Goal: Information Seeking & Learning: Get advice/opinions

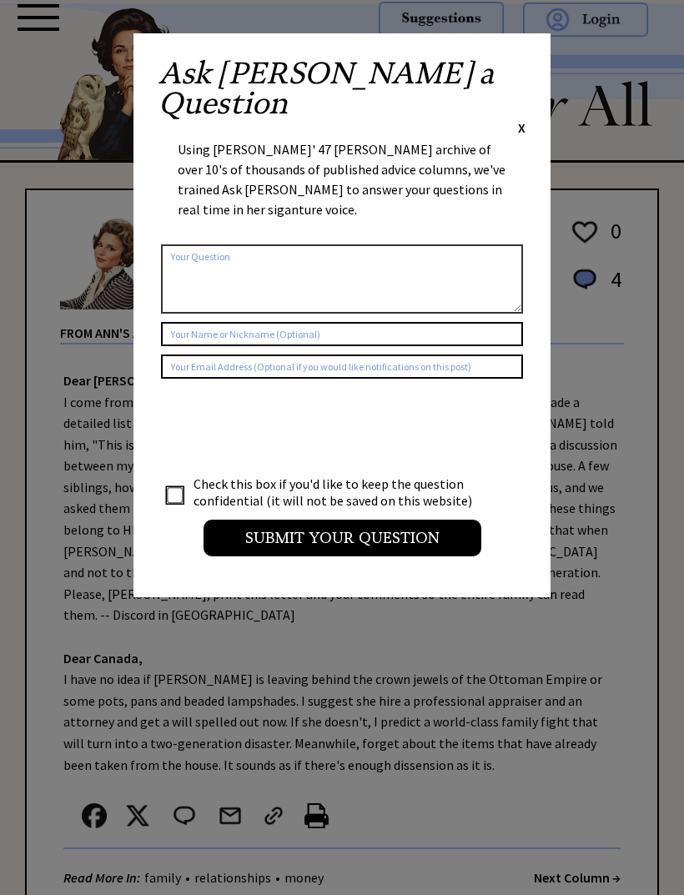
click at [530, 62] on div "Ask Ann a Question X Using Ann Landers' 47 vear archive of over 10's of thousan…" at bounding box center [342, 315] width 417 height 564
click at [522, 119] on span "X" at bounding box center [522, 127] width 8 height 17
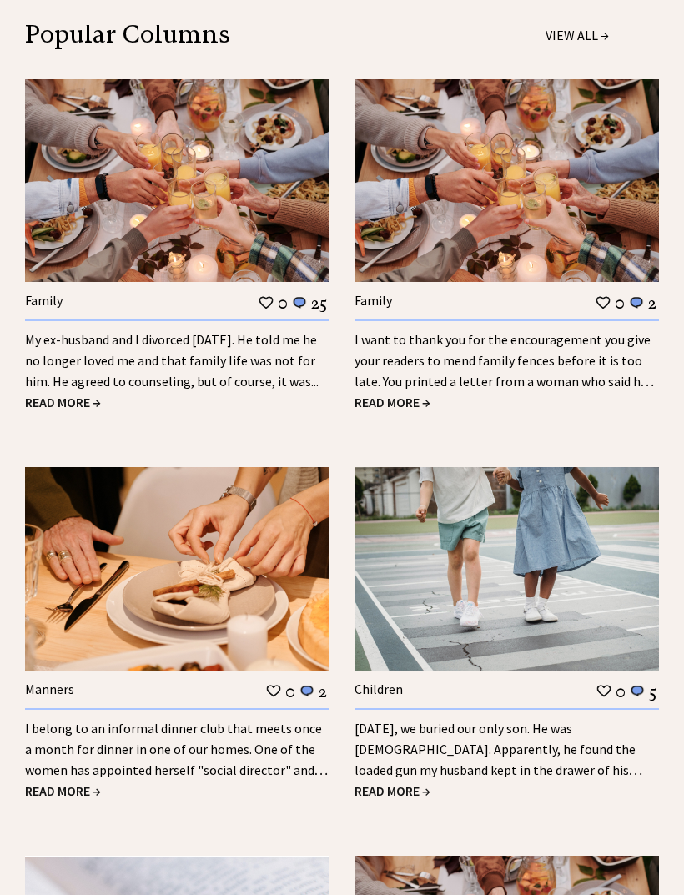
scroll to position [1771, 0]
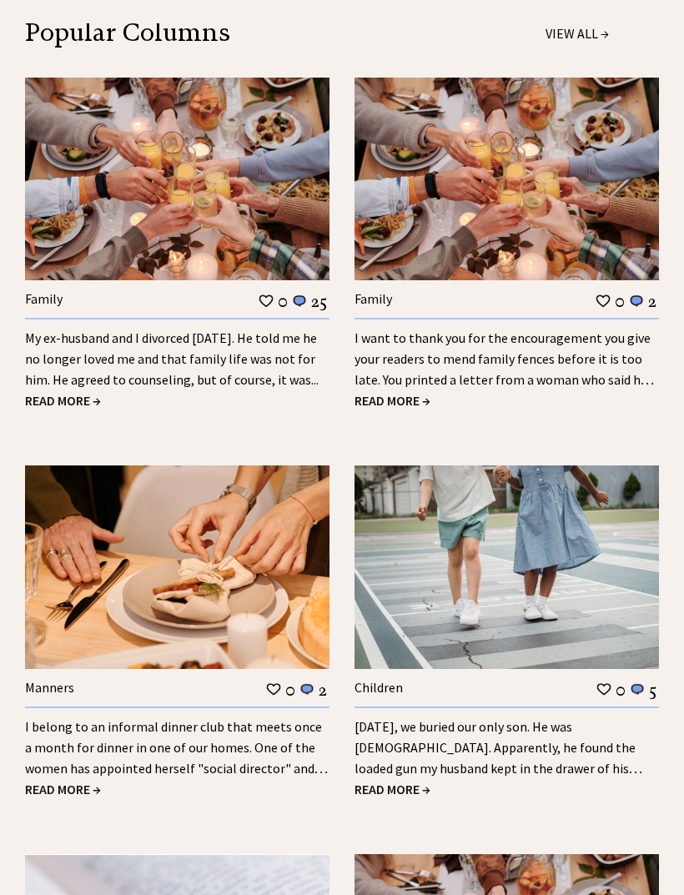
click at [99, 393] on span "READ MORE →" at bounding box center [63, 401] width 76 height 17
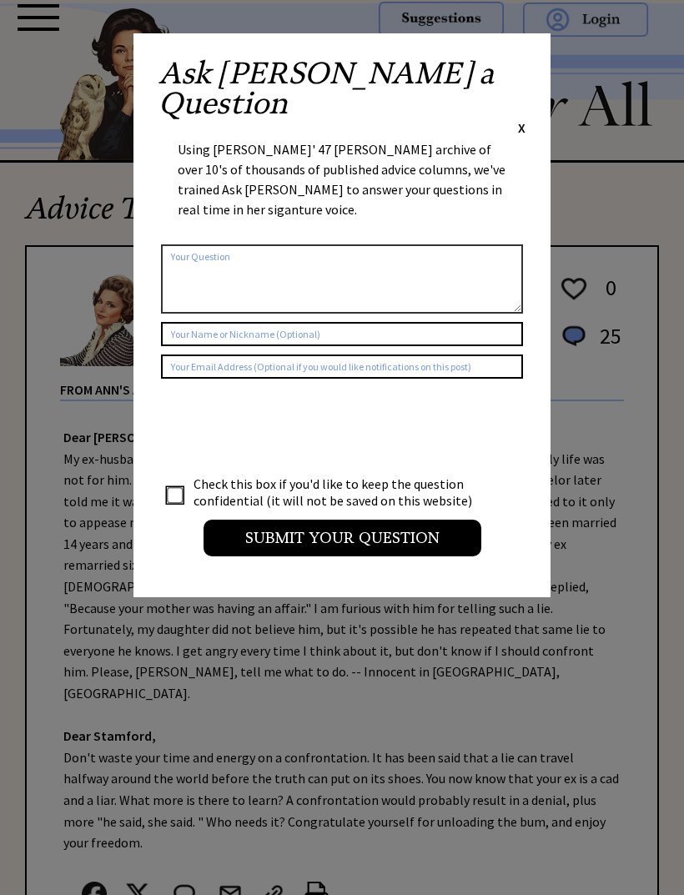
click at [523, 119] on span "X" at bounding box center [522, 127] width 8 height 17
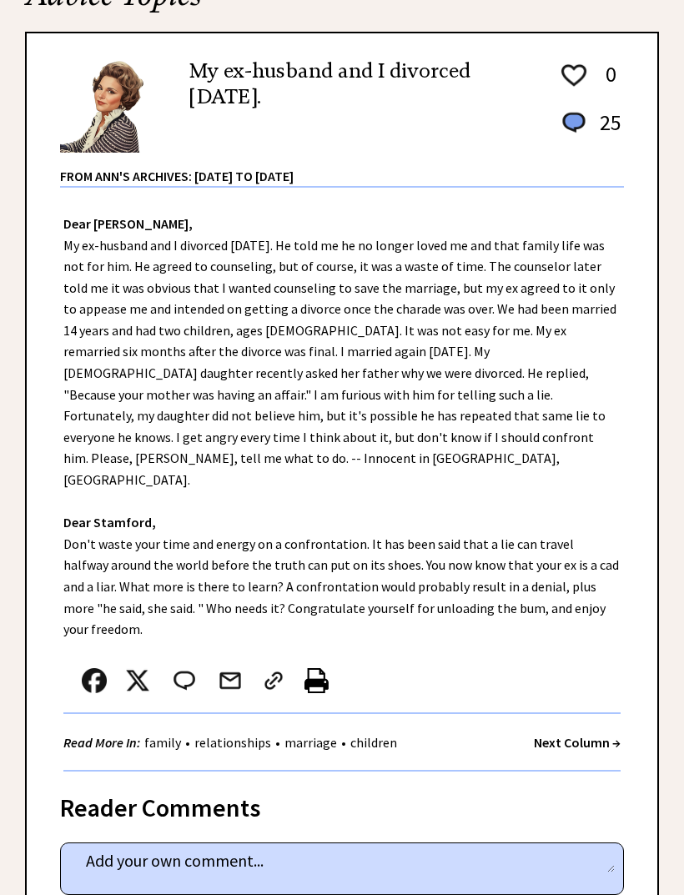
scroll to position [204, 0]
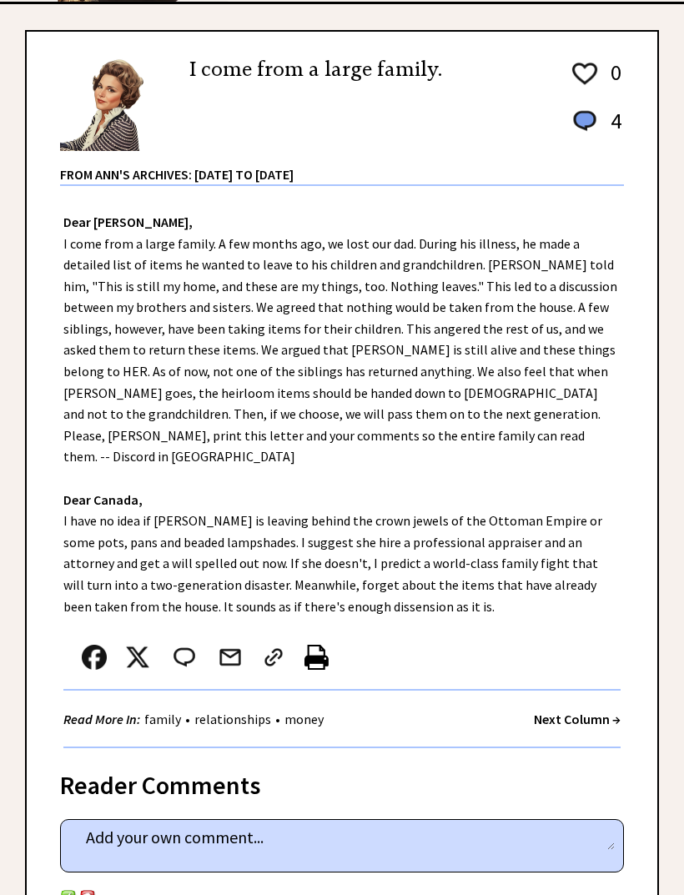
scroll to position [159, 0]
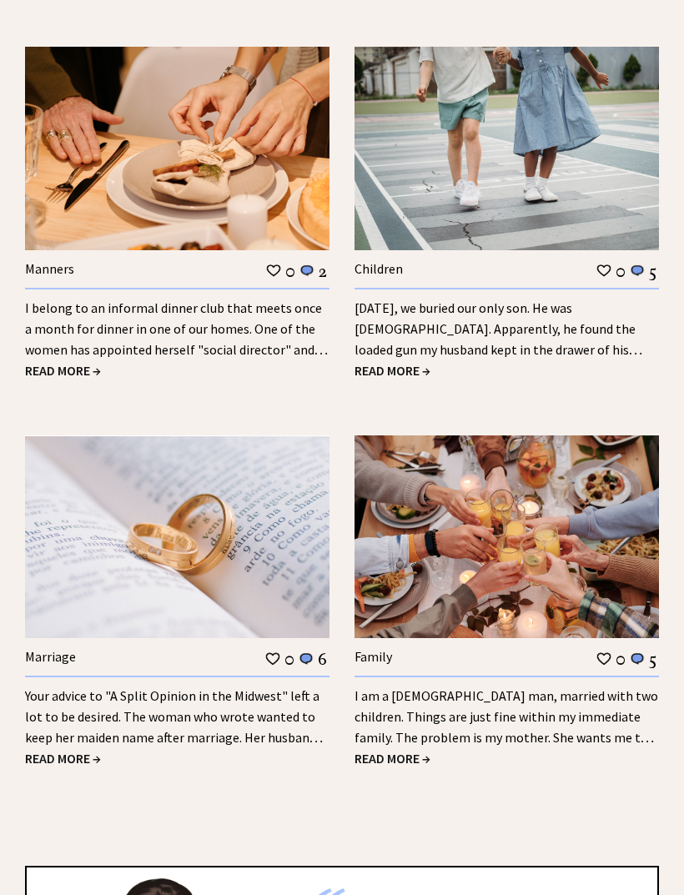
scroll to position [2192, 0]
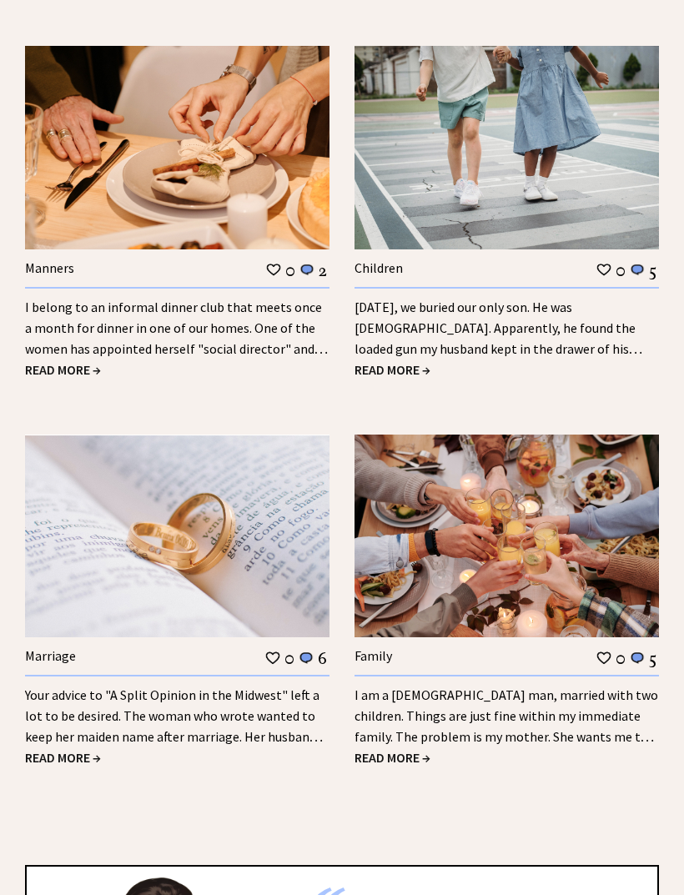
click at [164, 687] on link "Your advice to "A Split Opinion in the Midwest" left a lot to be desired. The w…" at bounding box center [174, 726] width 298 height 79
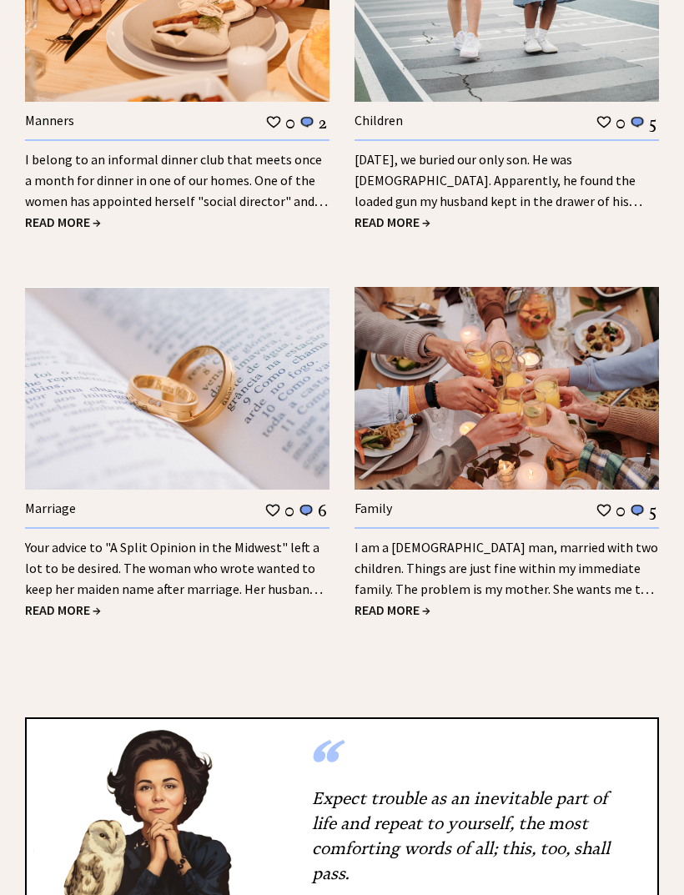
scroll to position [2341, 0]
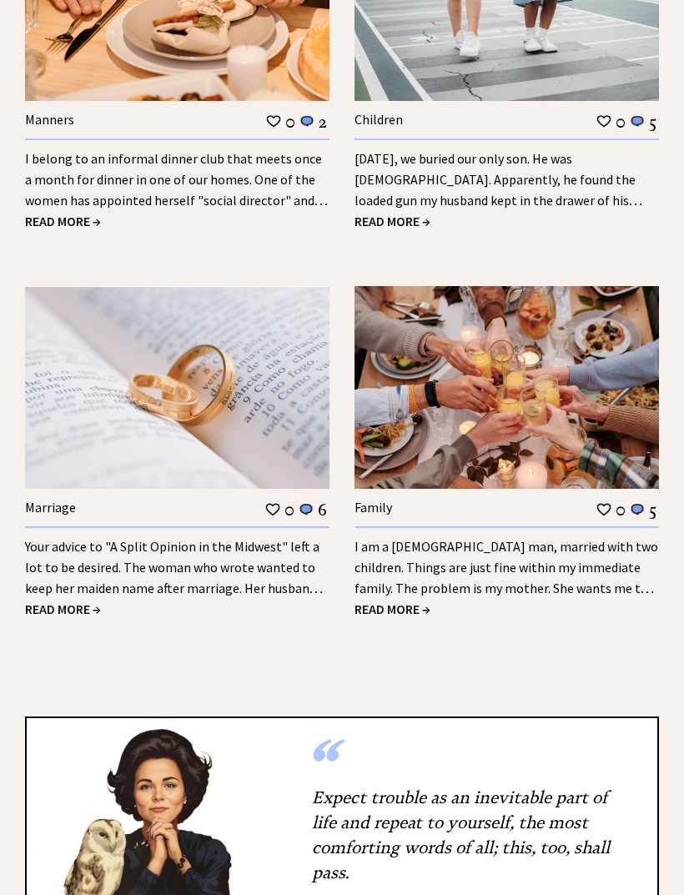
click at [527, 538] on link "I am a 42-year-old man, married with two children. Things are just fine within …" at bounding box center [507, 577] width 304 height 79
